Goal: Information Seeking & Learning: Learn about a topic

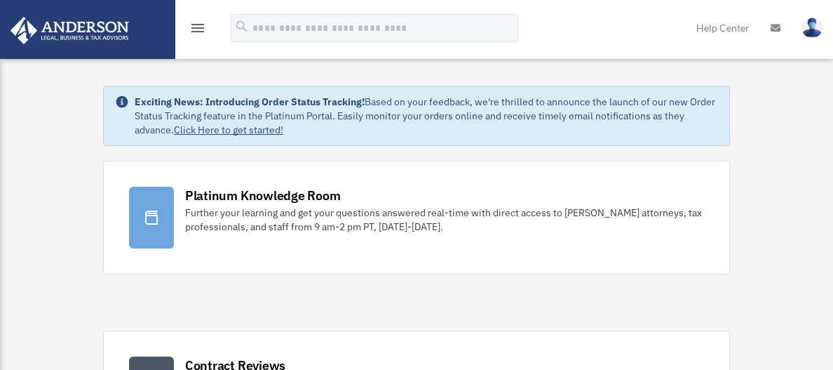
click at [140, 25] on link at bounding box center [87, 29] width 176 height 60
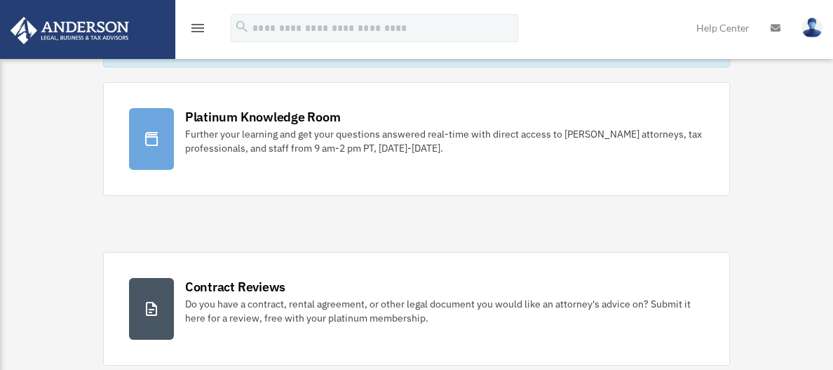
scroll to position [70, 0]
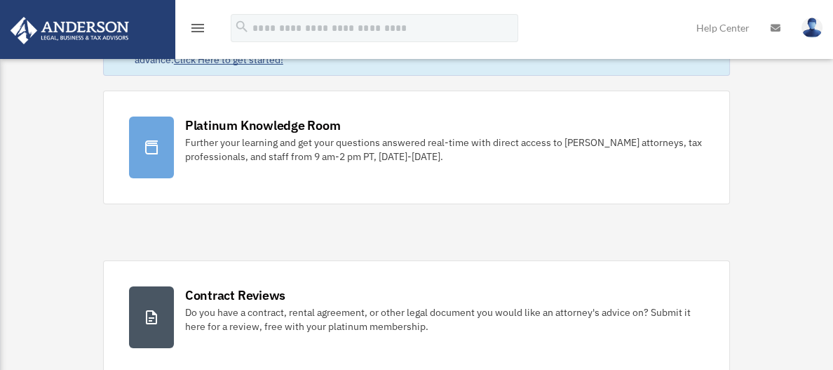
click at [197, 22] on icon "menu" at bounding box center [197, 28] width 17 height 17
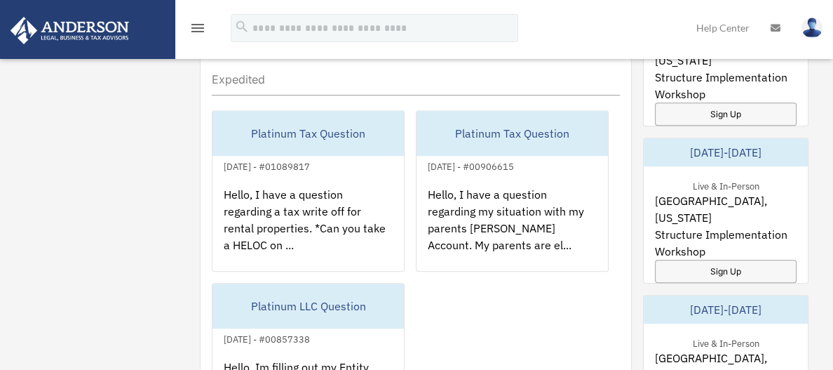
scroll to position [894, 0]
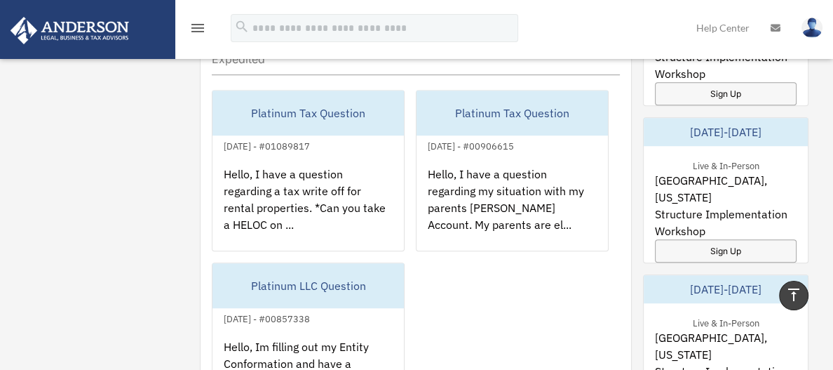
click at [52, 30] on img at bounding box center [69, 30] width 127 height 27
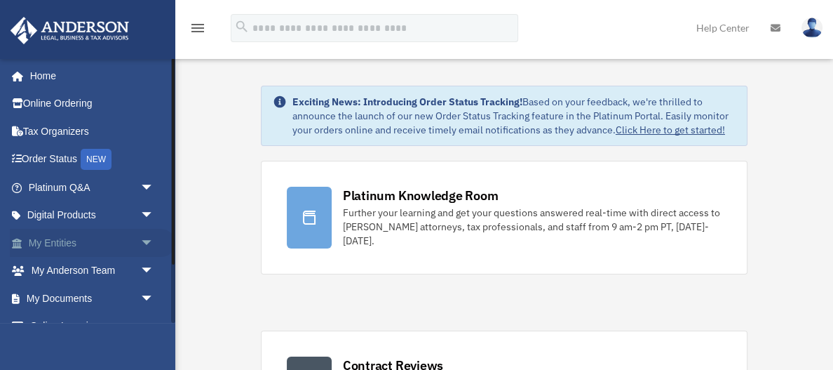
click at [143, 241] on span "arrow_drop_down" at bounding box center [154, 243] width 28 height 29
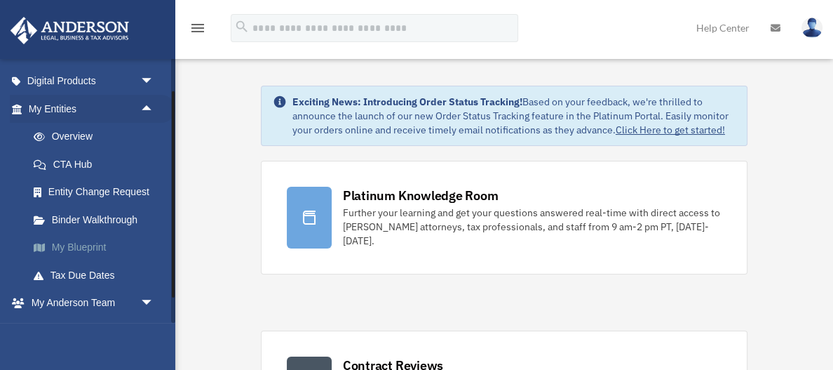
scroll to position [135, 0]
click at [90, 137] on link "Overview" at bounding box center [98, 135] width 156 height 28
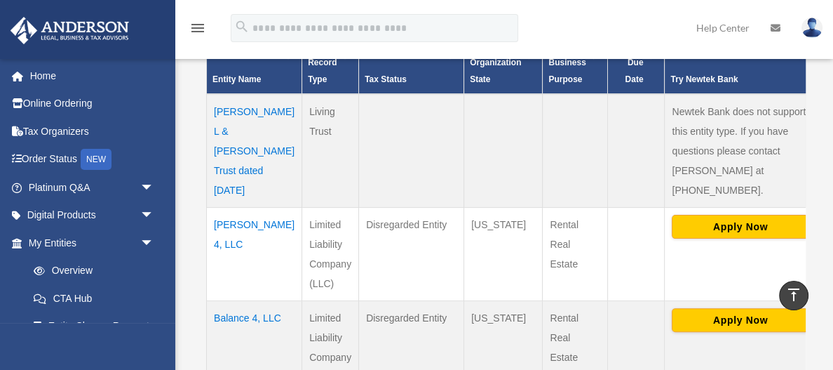
scroll to position [357, 0]
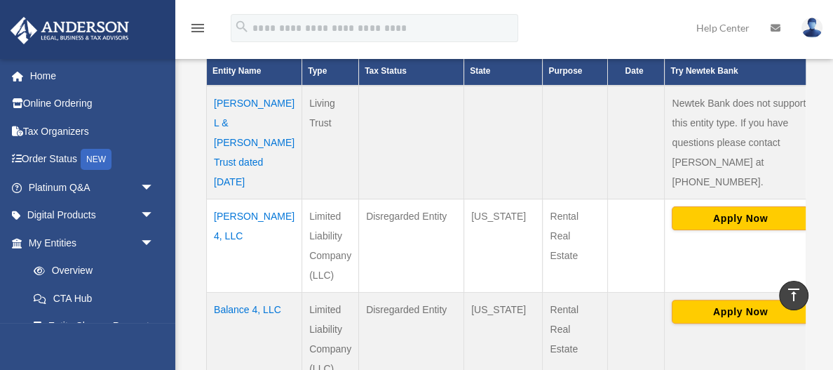
click at [238, 229] on td "Autumn Rose 4, LLC" at bounding box center [254, 244] width 95 height 93
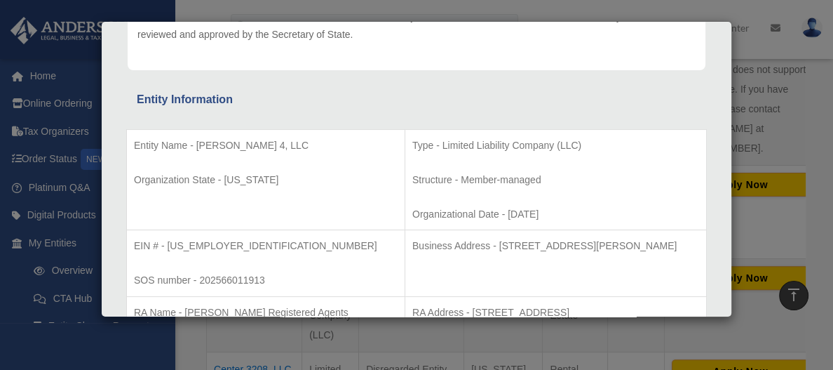
scroll to position [393, 0]
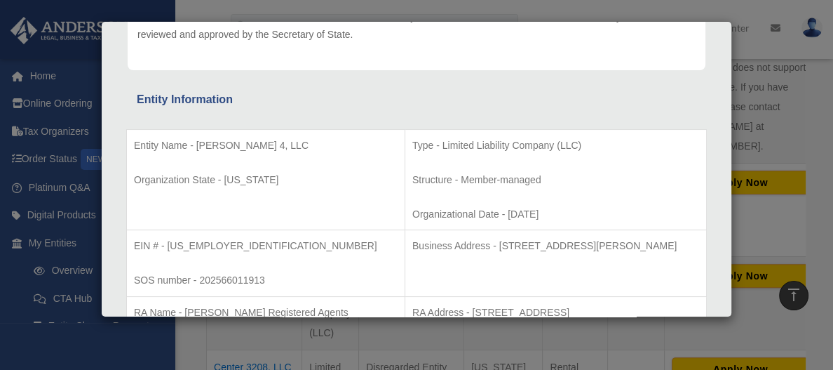
click at [130, 9] on div "Details × Articles Sent Organizational Date" at bounding box center [416, 185] width 833 height 370
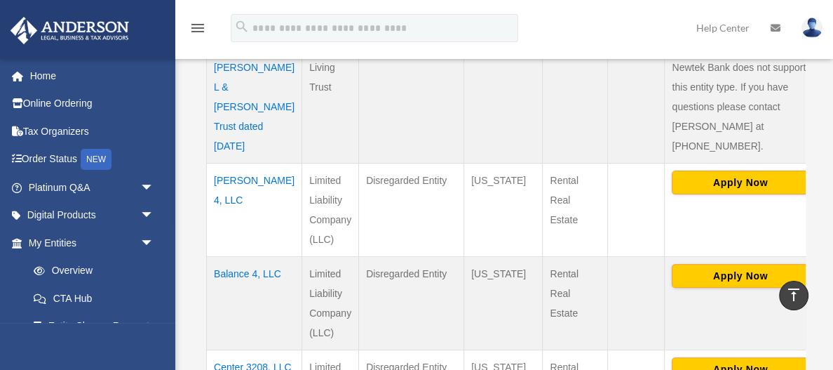
click at [231, 288] on td "Balance 4, LLC" at bounding box center [254, 302] width 95 height 93
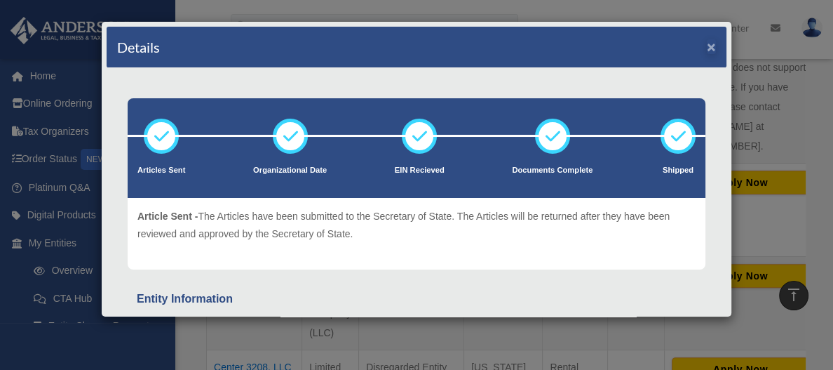
click at [714, 46] on button "×" at bounding box center [711, 46] width 9 height 15
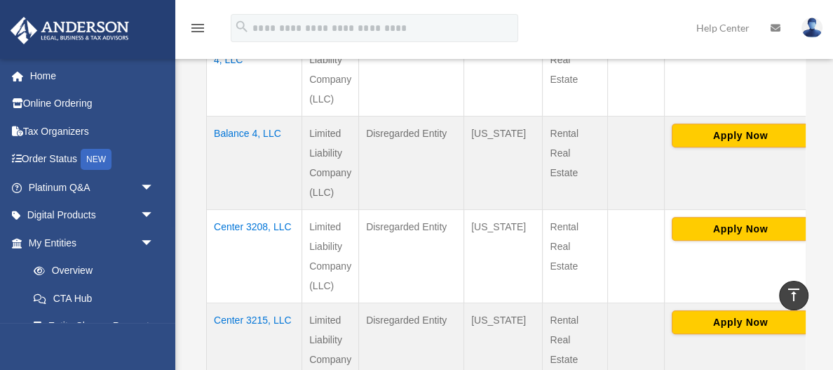
scroll to position [525, 0]
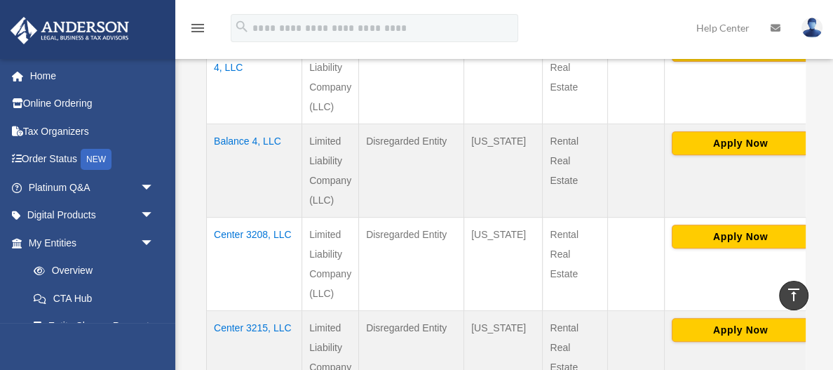
click at [259, 246] on td "Center 3208, LLC" at bounding box center [254, 263] width 95 height 93
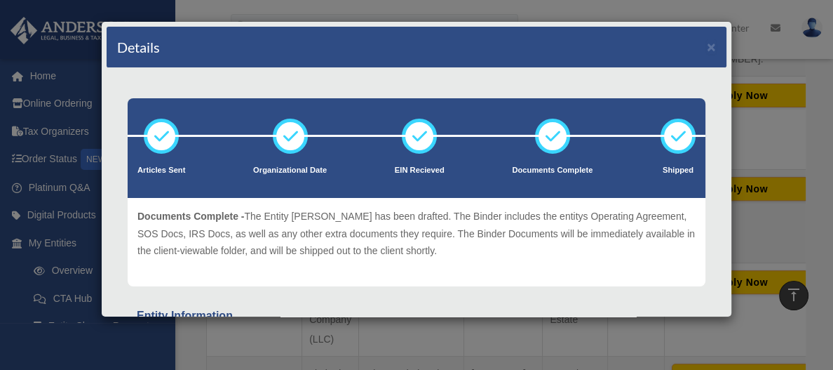
scroll to position [475, 0]
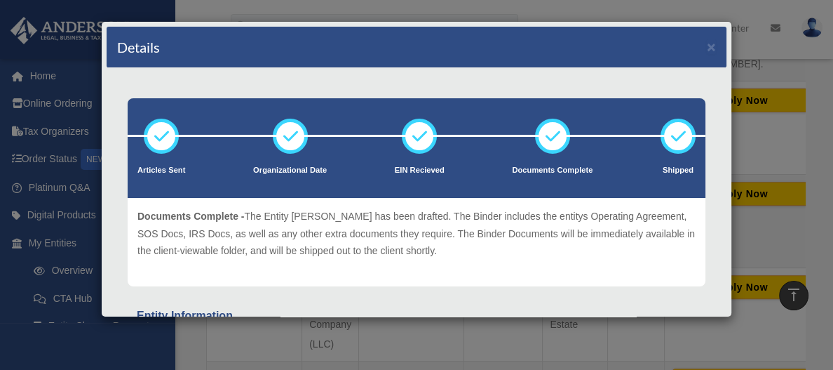
click at [715, 46] on button "×" at bounding box center [711, 46] width 9 height 15
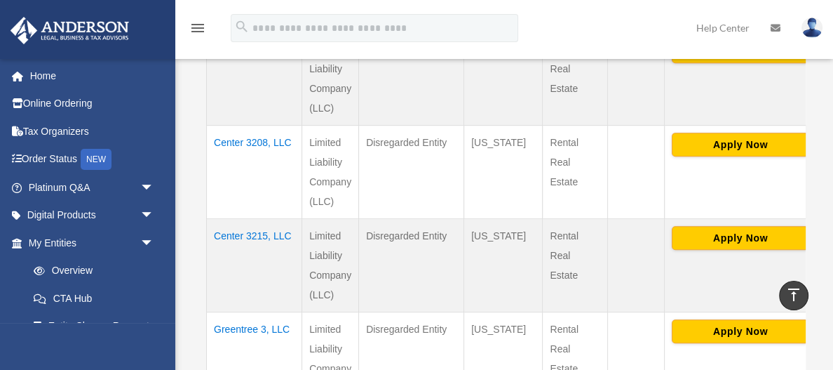
scroll to position [623, 0]
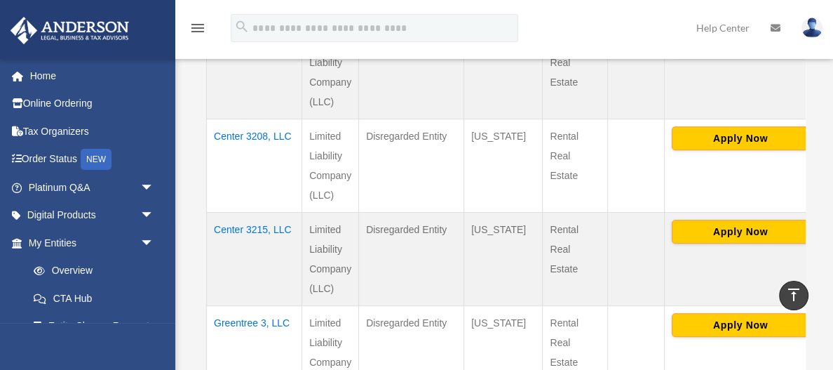
click at [230, 240] on td "Center 3215, LLC" at bounding box center [254, 258] width 95 height 93
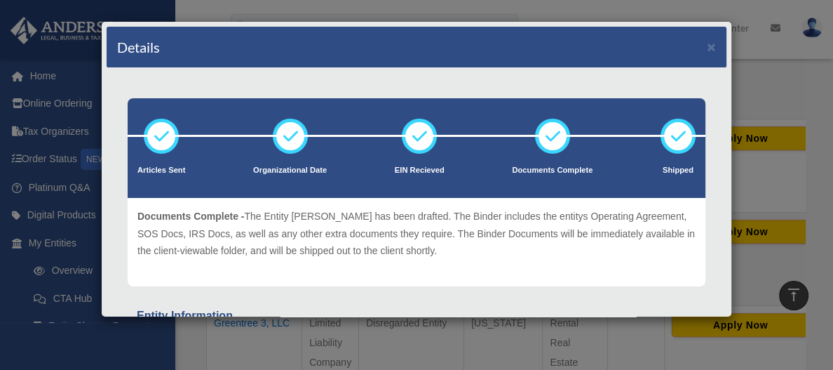
scroll to position [0, 0]
click at [710, 51] on button "×" at bounding box center [711, 46] width 9 height 15
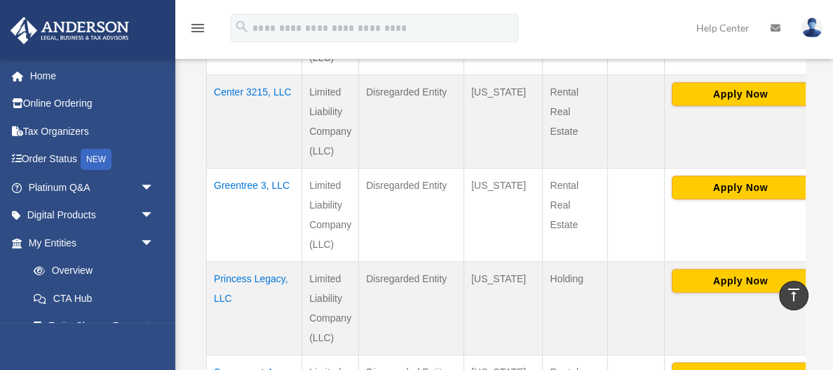
scroll to position [760, 0]
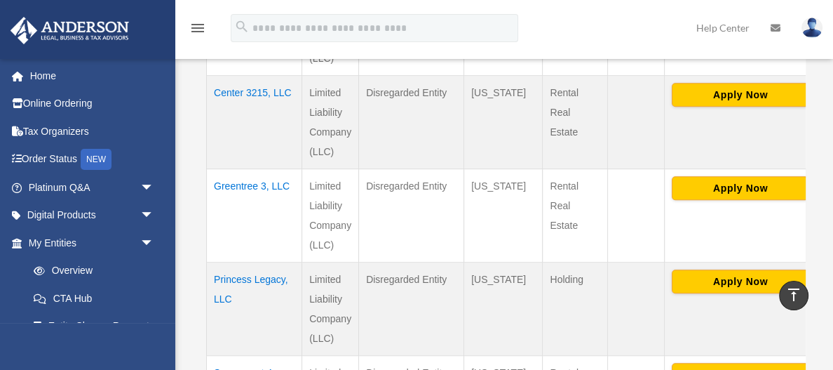
click at [223, 196] on td "Greentree 3, LLC" at bounding box center [254, 214] width 95 height 93
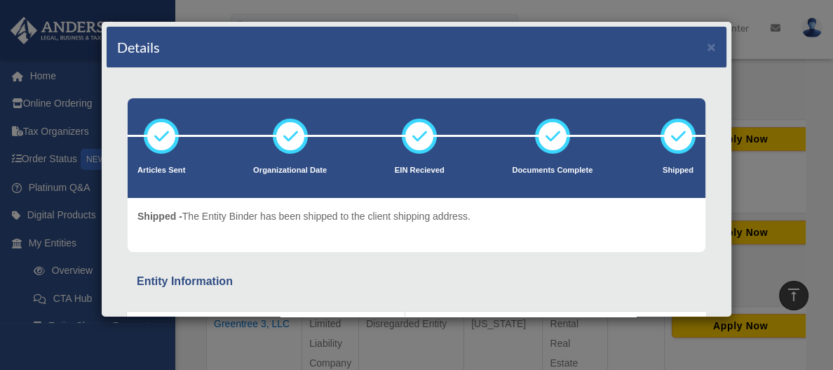
scroll to position [617, 0]
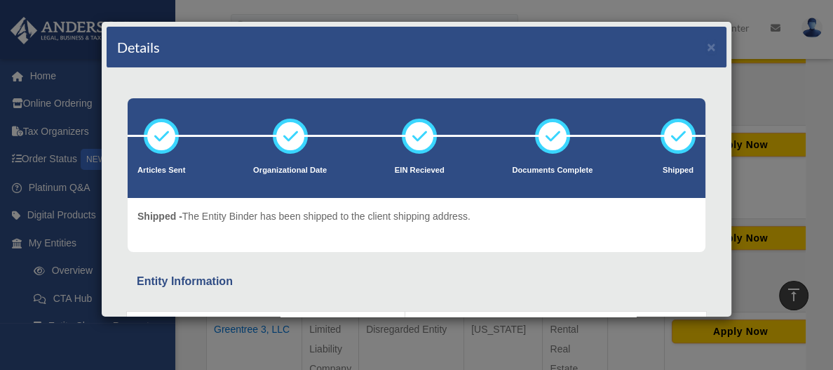
drag, startPoint x: 710, startPoint y: 42, endPoint x: 699, endPoint y: 48, distance: 12.9
click at [710, 42] on button "×" at bounding box center [711, 46] width 9 height 15
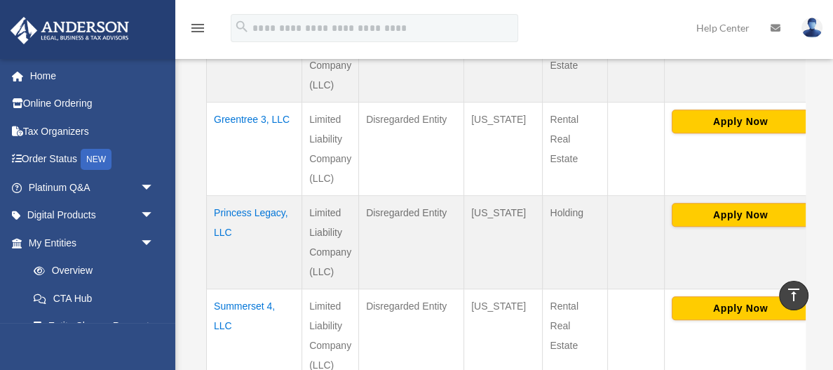
scroll to position [862, 0]
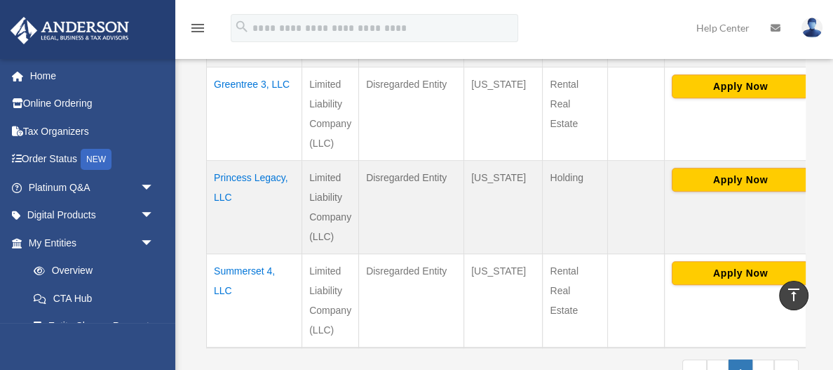
click at [254, 278] on td "Summerset 4, LLC" at bounding box center [254, 300] width 95 height 94
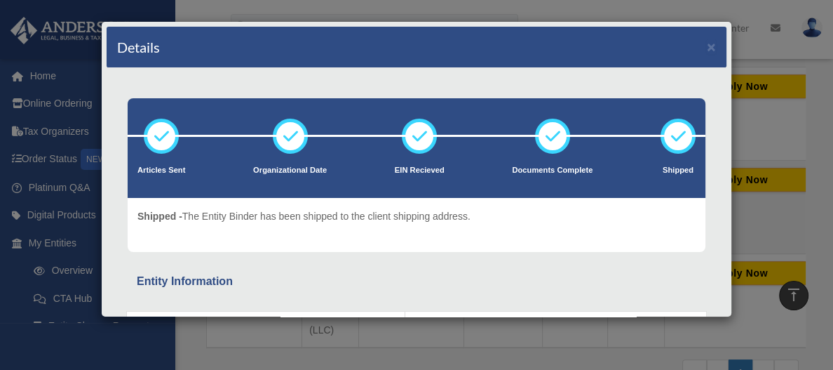
scroll to position [0, 0]
click at [710, 50] on button "×" at bounding box center [711, 46] width 9 height 15
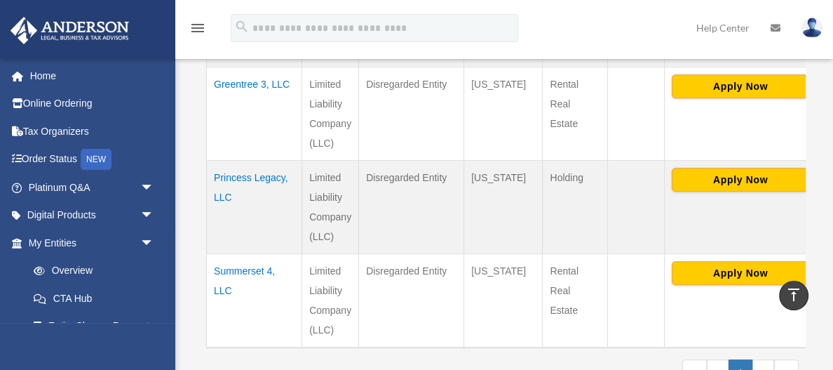
click at [257, 200] on td "Princess Legacy, LLC" at bounding box center [254, 206] width 95 height 93
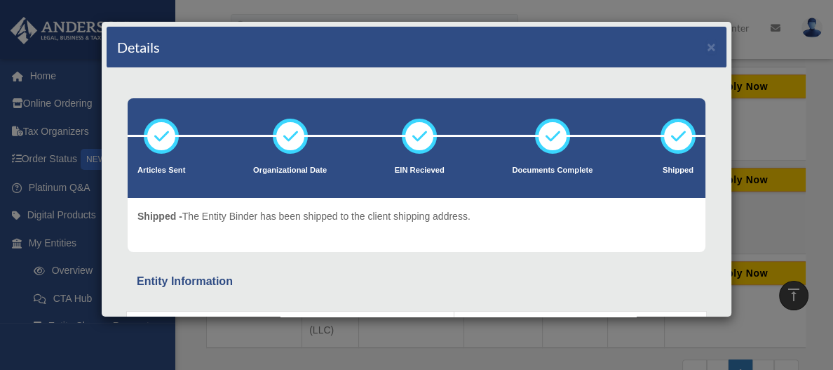
scroll to position [848, 0]
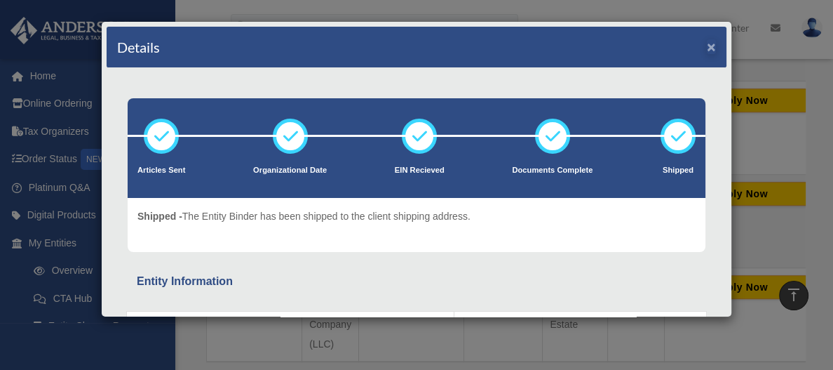
click at [710, 49] on button "×" at bounding box center [711, 46] width 9 height 15
